Goal: Task Accomplishment & Management: Complete application form

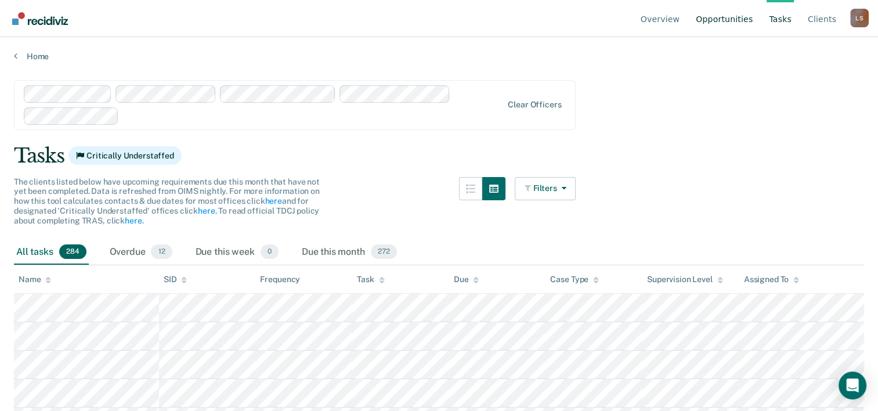
click at [728, 20] on link "Opportunities" at bounding box center [724, 18] width 62 height 37
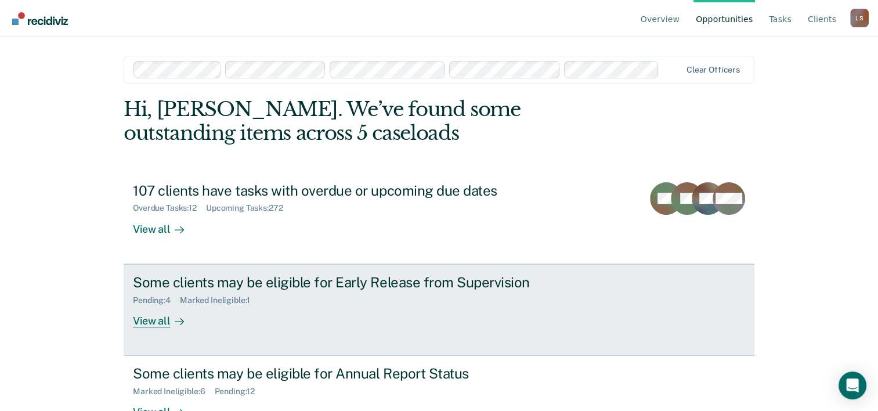
click at [156, 319] on div "View all" at bounding box center [165, 316] width 65 height 23
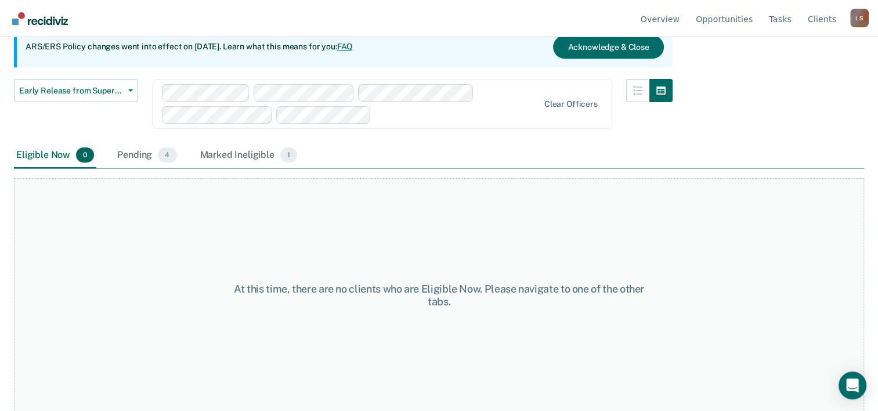
scroll to position [118, 0]
click at [737, 19] on link "Opportunities" at bounding box center [724, 18] width 62 height 37
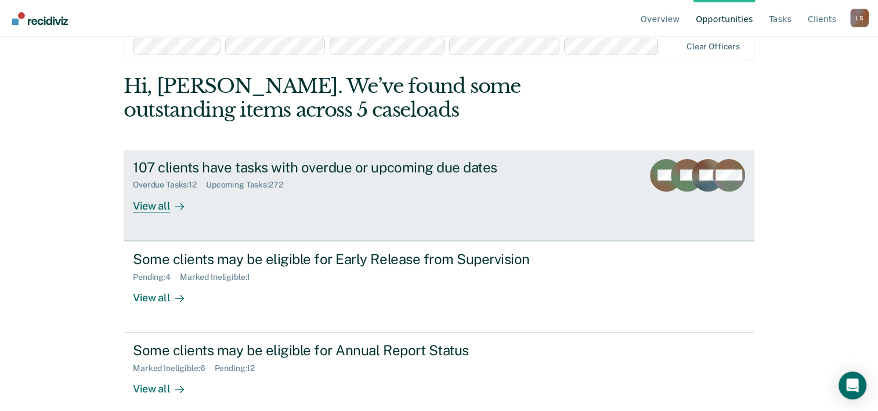
scroll to position [35, 0]
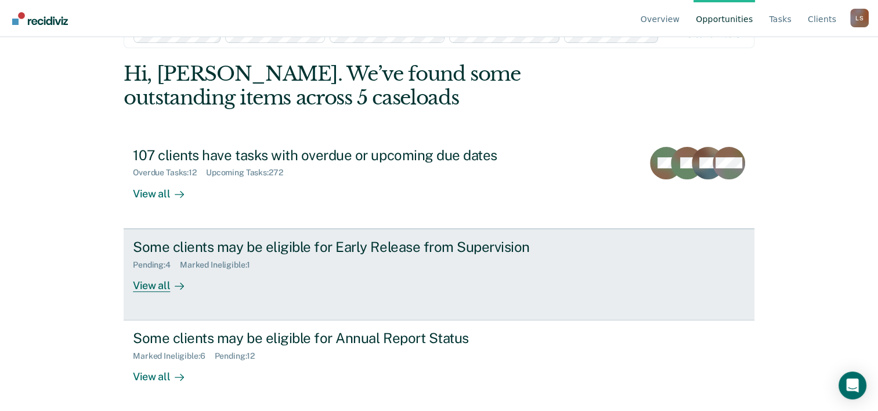
click at [153, 290] on div "View all" at bounding box center [165, 280] width 65 height 23
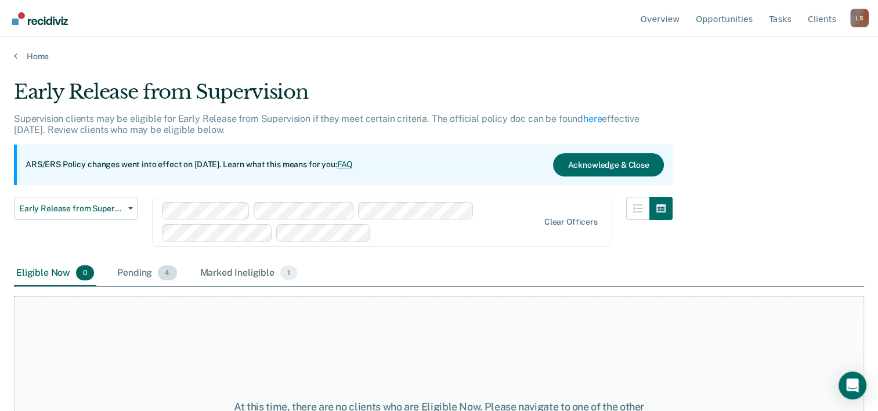
click at [130, 271] on div "Pending 4" at bounding box center [147, 274] width 64 height 26
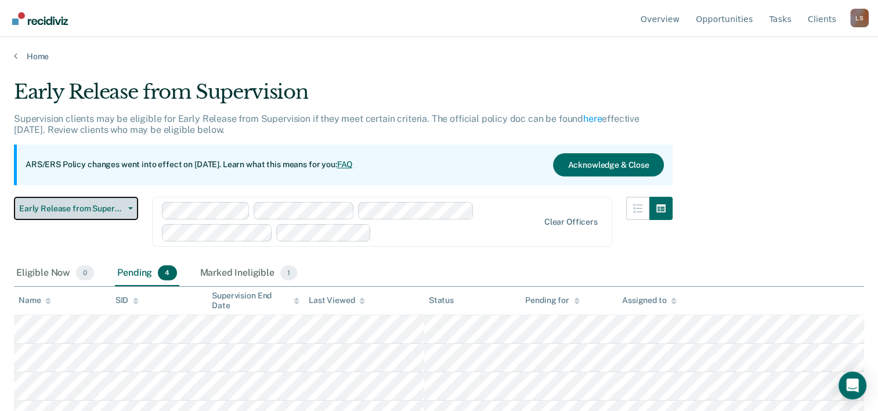
click at [64, 216] on button "Early Release from Supervision" at bounding box center [76, 208] width 124 height 23
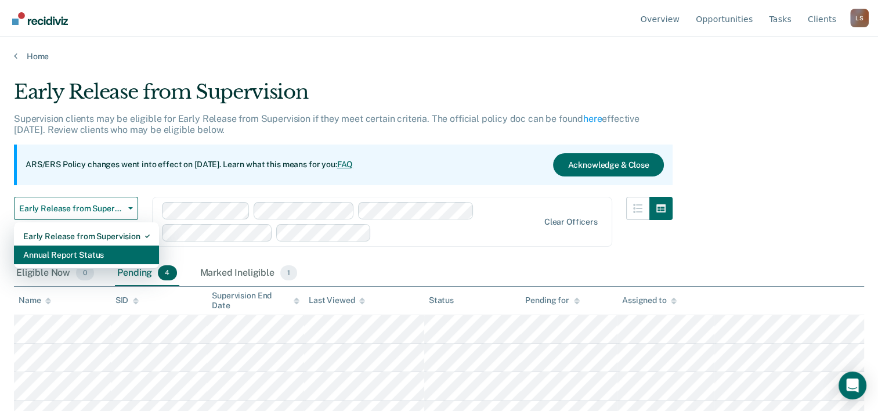
click at [67, 256] on div "Annual Report Status" at bounding box center [86, 254] width 127 height 19
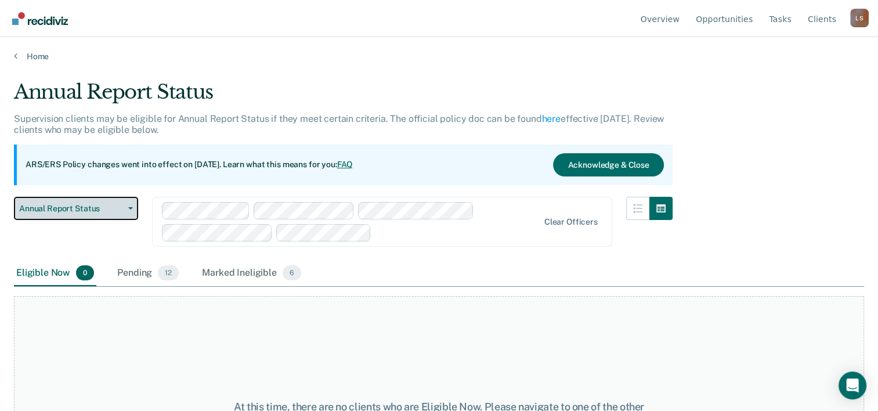
click at [114, 204] on span "Annual Report Status" at bounding box center [71, 209] width 104 height 10
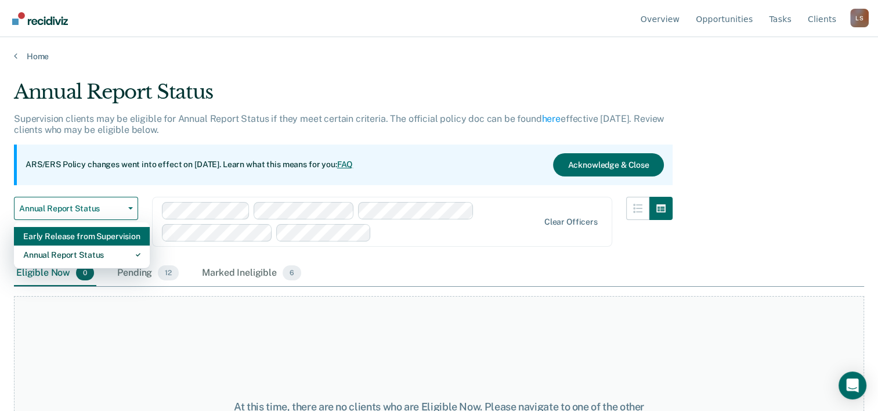
click at [108, 239] on div "Early Release from Supervision" at bounding box center [81, 236] width 117 height 19
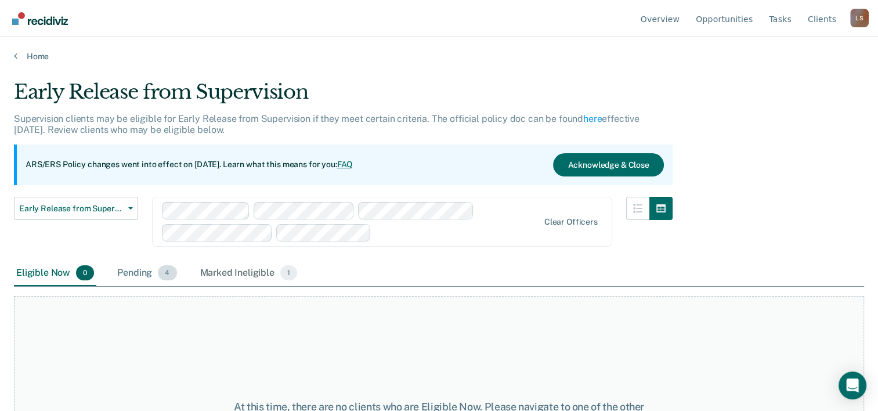
click at [145, 271] on div "Pending 4" at bounding box center [147, 274] width 64 height 26
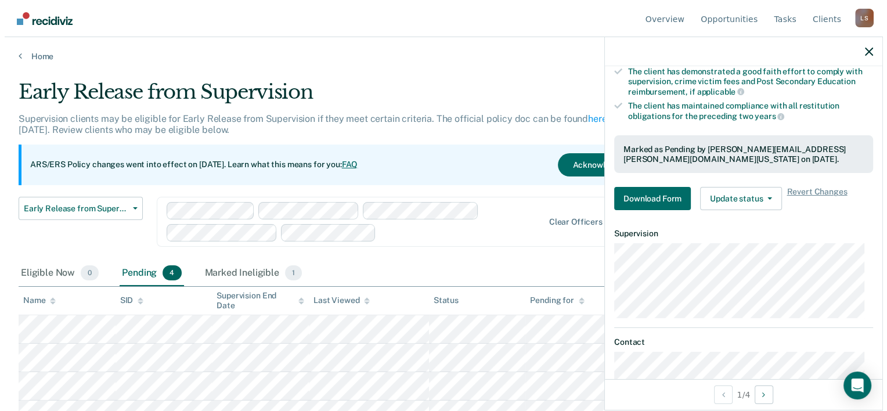
scroll to position [212, 0]
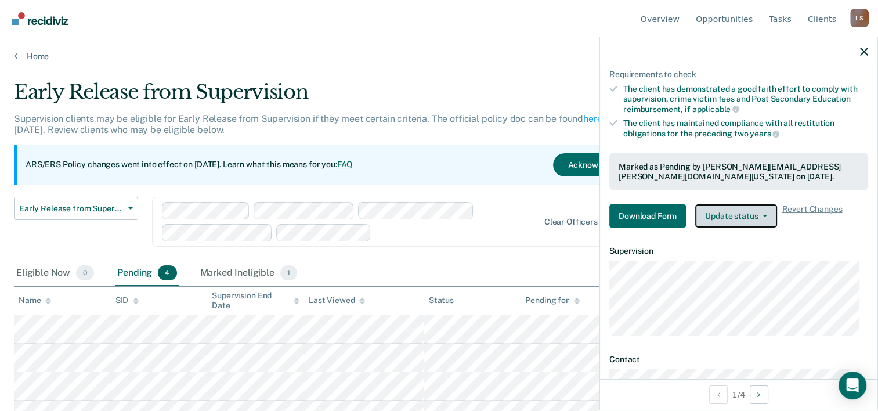
click at [727, 214] on button "Update status" at bounding box center [736, 215] width 82 height 23
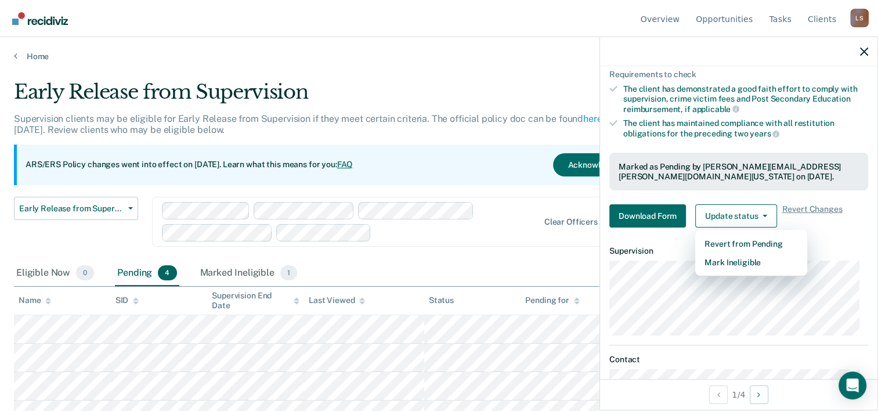
click at [348, 261] on div "Eligible Now 0 Pending 4 Marked Ineligible 1" at bounding box center [439, 274] width 850 height 26
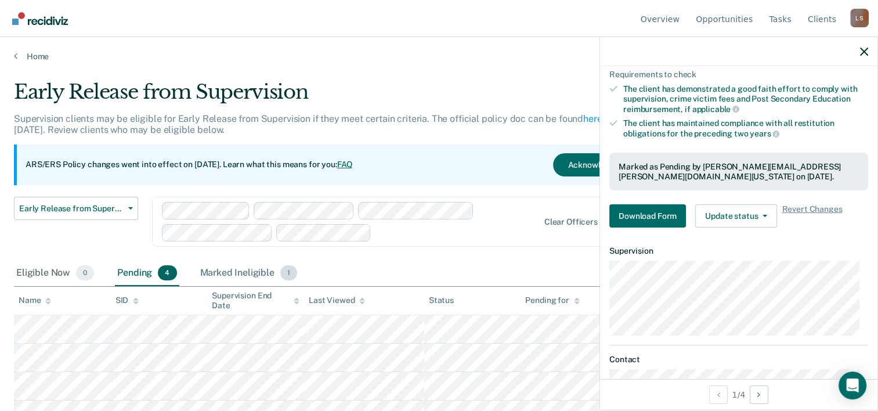
click at [233, 272] on div "Marked Ineligible 1" at bounding box center [249, 274] width 102 height 26
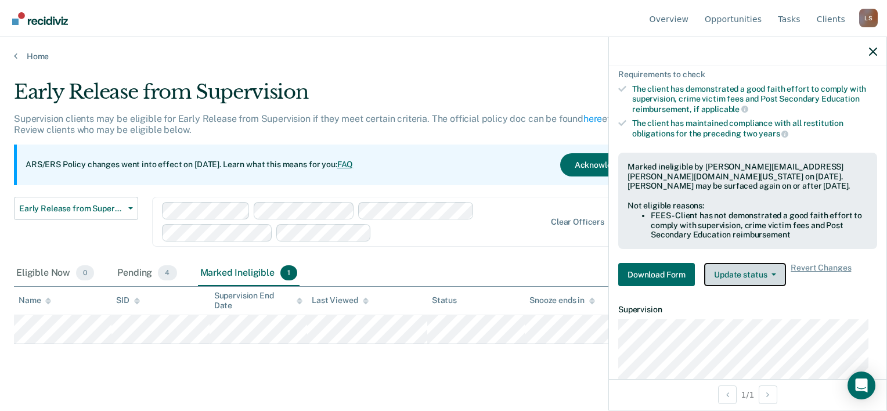
click at [746, 266] on button "Update status" at bounding box center [745, 274] width 82 height 23
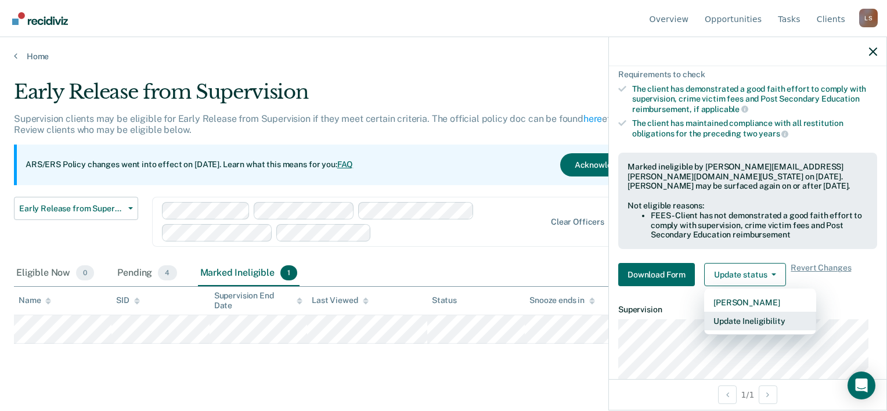
click at [733, 318] on button "Update Ineligibility" at bounding box center [760, 321] width 112 height 19
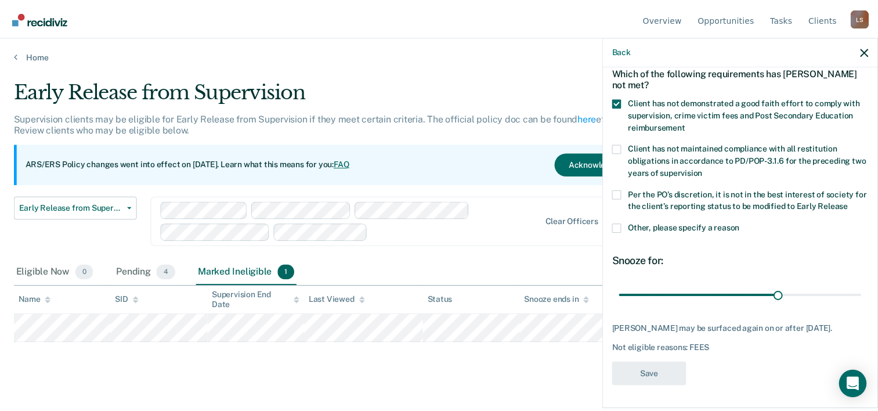
scroll to position [64, 0]
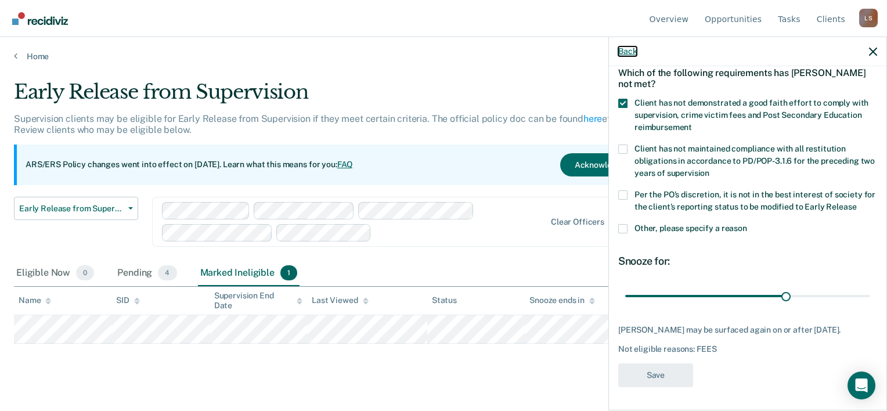
click at [625, 53] on button "Back" at bounding box center [627, 51] width 19 height 10
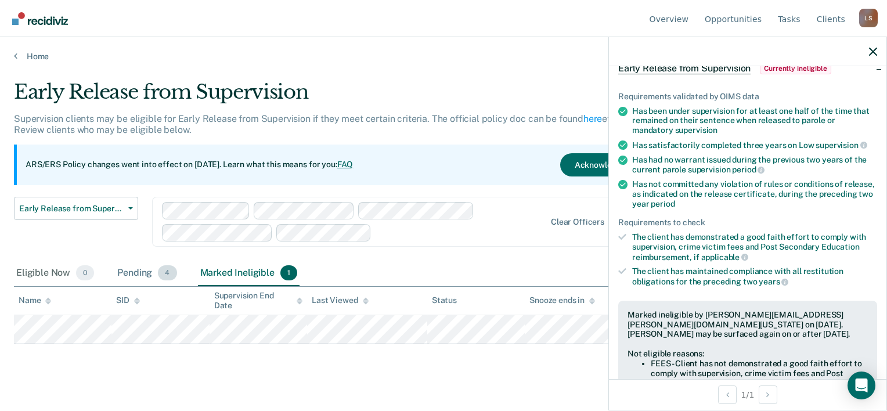
click at [133, 272] on div "Pending 4" at bounding box center [147, 274] width 64 height 26
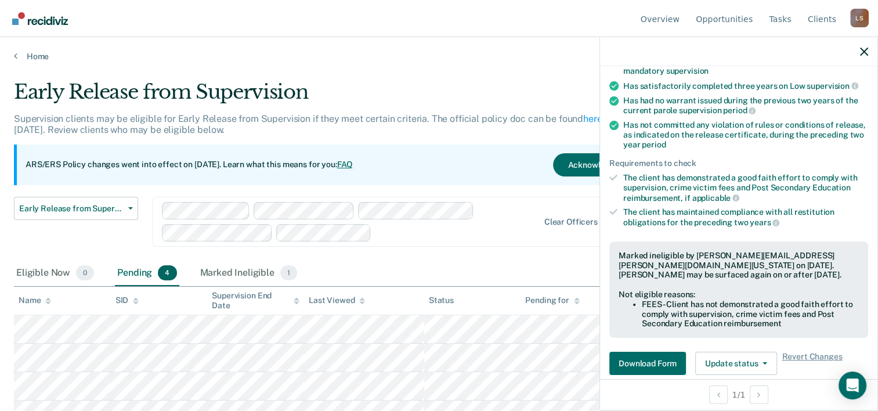
scroll to position [296, 0]
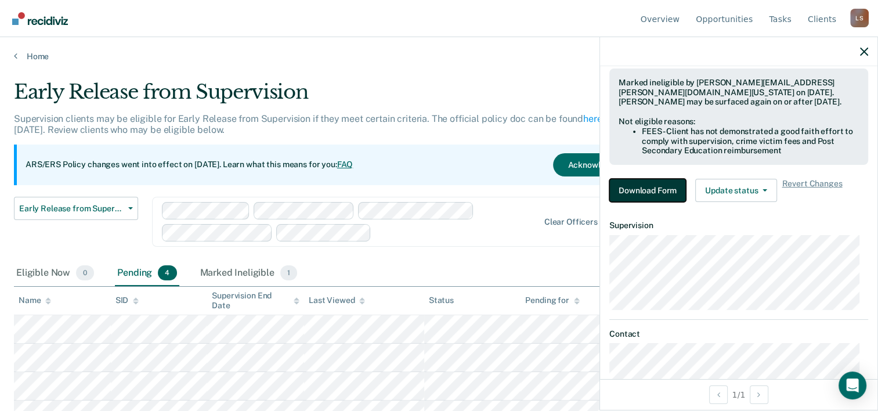
click at [630, 193] on button "Download Form" at bounding box center [647, 190] width 77 height 23
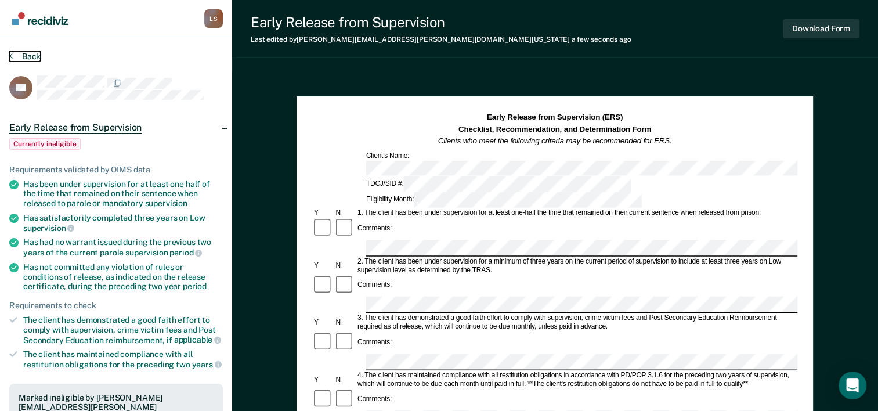
click at [34, 56] on button "Back" at bounding box center [24, 56] width 31 height 10
